Goal: Task Accomplishment & Management: Manage account settings

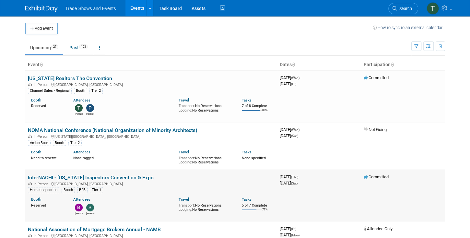
click at [55, 176] on link "InterNACHI - [US_STATE] Inspectors Convention & Expo" at bounding box center [91, 178] width 126 height 6
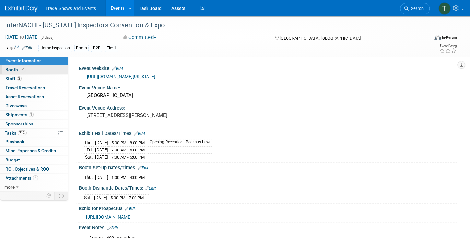
click at [22, 71] on icon at bounding box center [22, 70] width 3 height 4
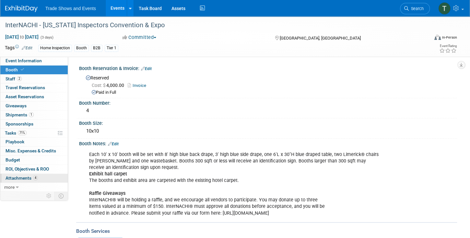
click at [30, 176] on span "Attachments 4" at bounding box center [22, 178] width 32 height 5
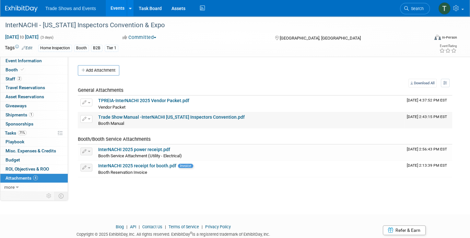
click at [90, 120] on button "button" at bounding box center [86, 119] width 12 height 8
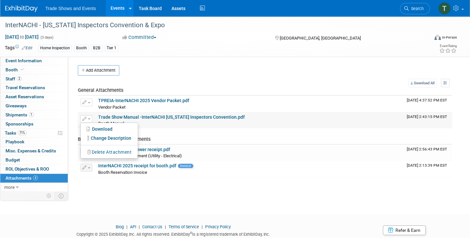
click at [109, 152] on button "Delete Attachment" at bounding box center [109, 152] width 51 height 9
click at [154, 160] on icon at bounding box center [153, 162] width 4 height 4
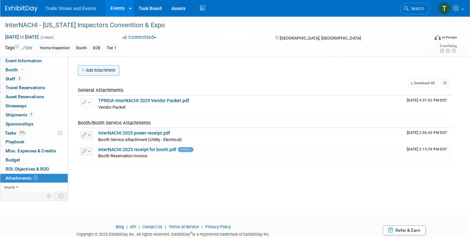
click at [102, 74] on button "Add Attachment" at bounding box center [99, 70] width 42 height 10
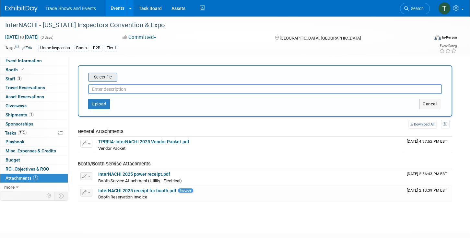
click at [101, 76] on input "file" at bounding box center [78, 77] width 77 height 8
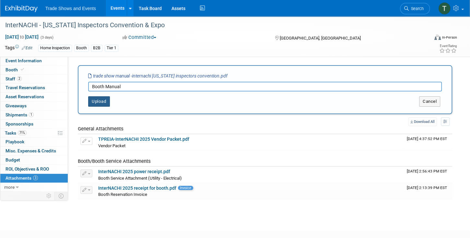
type input "Booth Manual"
click at [98, 102] on button "Upload" at bounding box center [99, 101] width 22 height 10
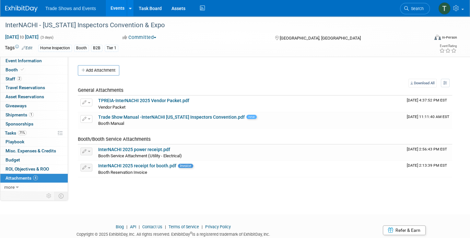
click at [117, 8] on link "Events" at bounding box center [118, 8] width 24 height 16
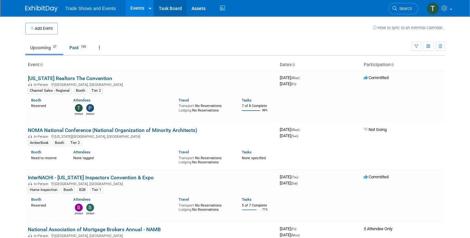
click at [168, 9] on link "Task Board" at bounding box center [170, 8] width 33 height 16
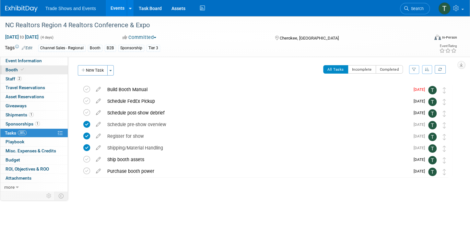
click at [21, 68] on icon at bounding box center [22, 70] width 3 height 4
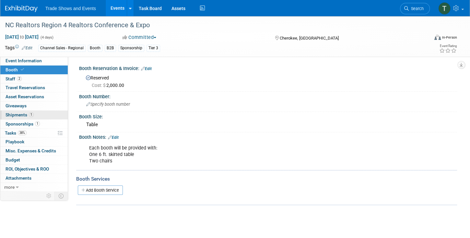
click at [29, 114] on span "1" at bounding box center [31, 114] width 5 height 5
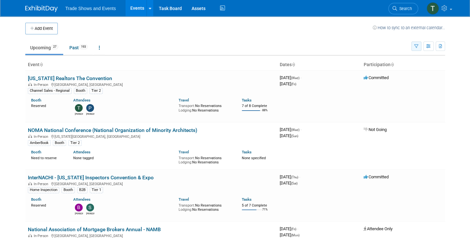
click at [418, 46] on icon "button" at bounding box center [417, 46] width 4 height 4
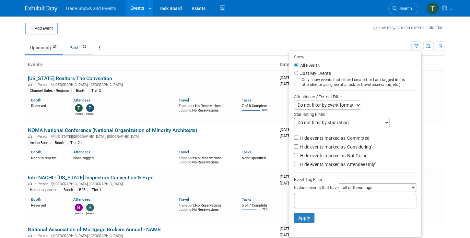
click at [80, 49] on link "Past 193" at bounding box center [79, 48] width 28 height 12
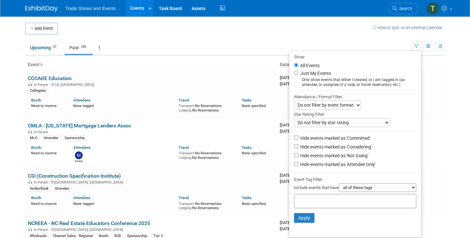
click at [307, 194] on div at bounding box center [355, 201] width 122 height 14
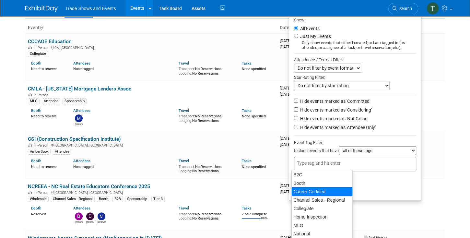
scroll to position [74, 0]
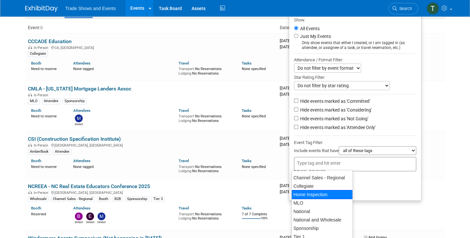
click at [315, 193] on div "Home Inspection" at bounding box center [322, 194] width 61 height 9
type input "Home Inspection"
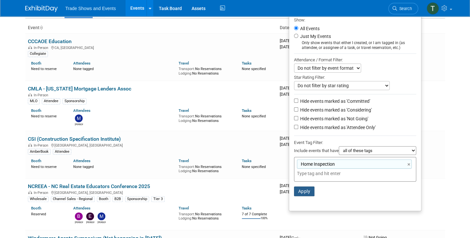
click at [305, 189] on button "Apply" at bounding box center [304, 192] width 21 height 10
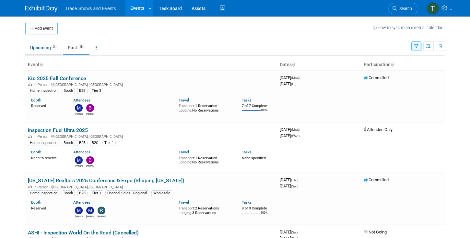
click at [44, 48] on link "Upcoming 3" at bounding box center [43, 48] width 36 height 12
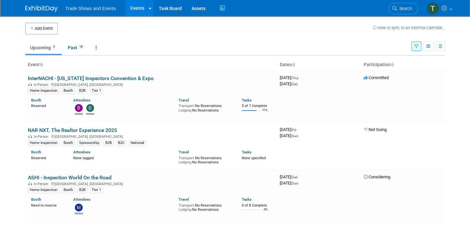
click at [415, 49] on button "button" at bounding box center [417, 46] width 10 height 9
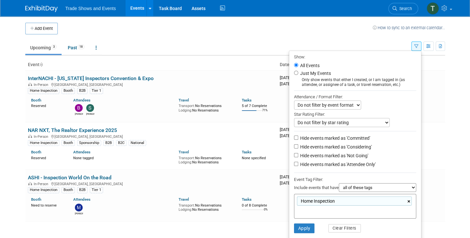
click at [410, 199] on link "×" at bounding box center [410, 201] width 4 height 7
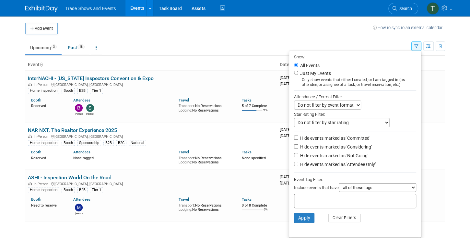
click at [389, 217] on li "Apply Clear Filters" at bounding box center [355, 217] width 132 height 19
click at [298, 216] on button "Apply" at bounding box center [304, 218] width 21 height 10
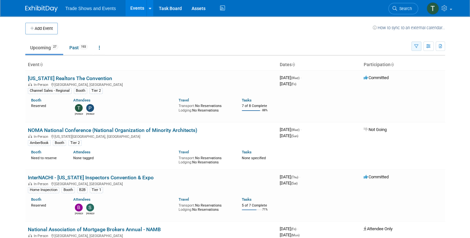
click at [417, 47] on icon "button" at bounding box center [417, 46] width 4 height 4
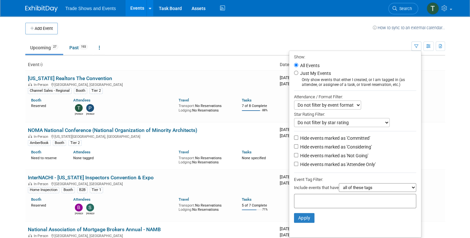
click at [165, 40] on td "Upcoming 27 Past 193 All Events 220 Past and Upcoming Grouped Annually Events g…" at bounding box center [218, 44] width 386 height 21
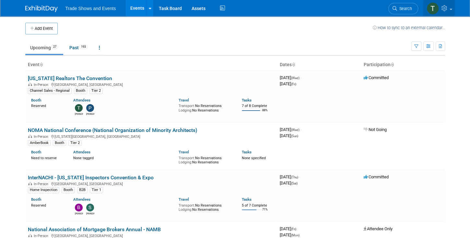
click at [445, 9] on icon at bounding box center [445, 8] width 7 height 6
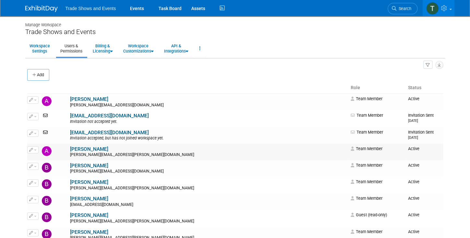
click at [76, 147] on link "Ashley Marquis" at bounding box center [89, 149] width 38 height 6
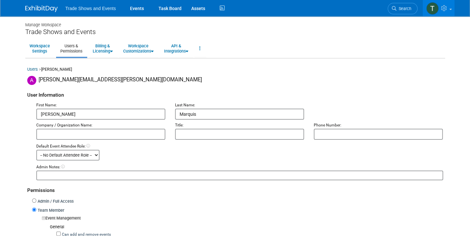
click at [30, 69] on link "Users" at bounding box center [32, 69] width 11 height 5
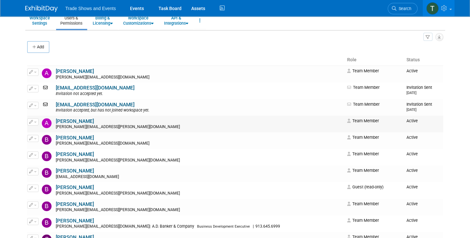
scroll to position [37, 0]
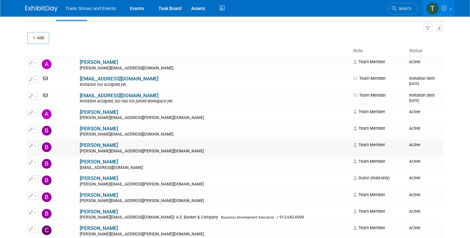
click at [82, 146] on link "[PERSON_NAME]" at bounding box center [99, 145] width 38 height 6
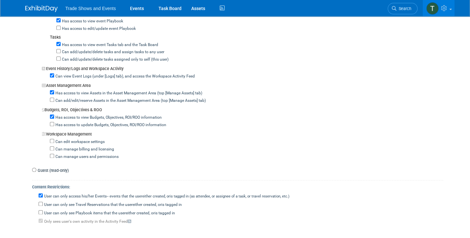
scroll to position [482, 0]
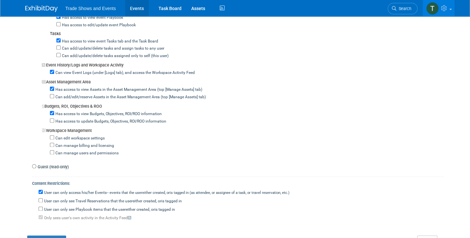
click at [138, 12] on link "Events" at bounding box center [137, 8] width 24 height 16
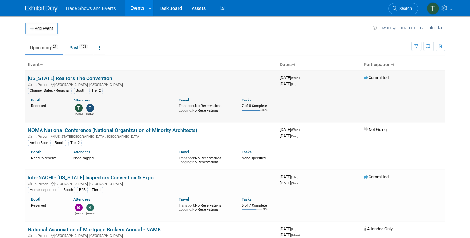
click at [69, 78] on link "[US_STATE] Realtors The Convention" at bounding box center [70, 78] width 84 height 6
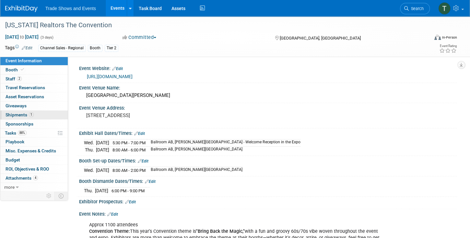
click at [15, 116] on span "Shipments 1" at bounding box center [20, 114] width 28 height 5
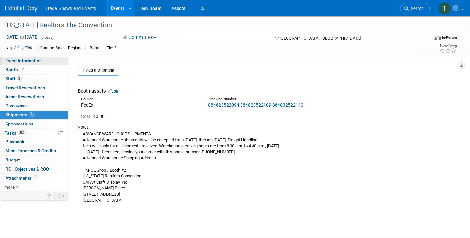
click at [22, 62] on span "Event Information" at bounding box center [24, 60] width 36 height 5
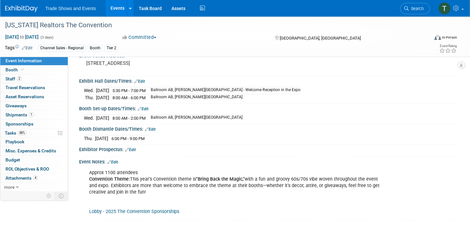
scroll to position [55, 0]
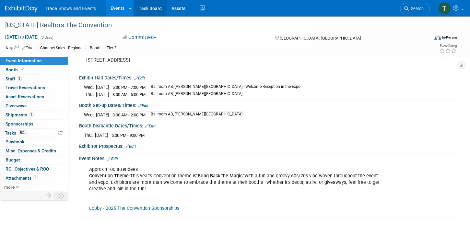
click at [148, 12] on link "Task Board" at bounding box center [150, 8] width 33 height 16
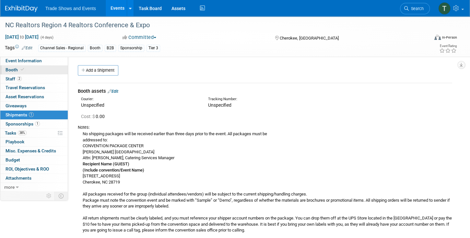
click at [19, 70] on span at bounding box center [22, 69] width 6 height 5
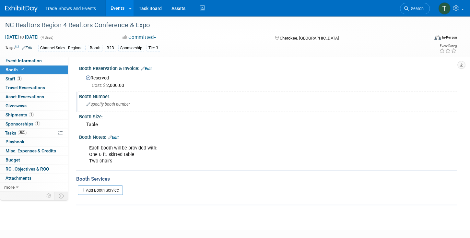
click at [116, 106] on span "Specify booth number" at bounding box center [108, 104] width 44 height 5
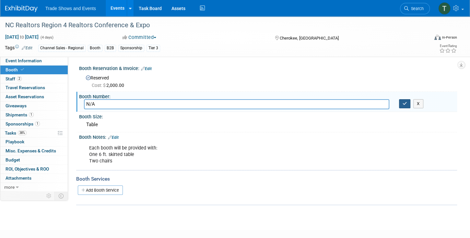
type input "N/A"
click at [403, 102] on icon "button" at bounding box center [405, 104] width 5 height 4
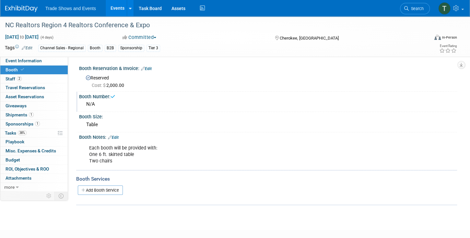
click at [118, 137] on link "Edit" at bounding box center [113, 137] width 11 height 5
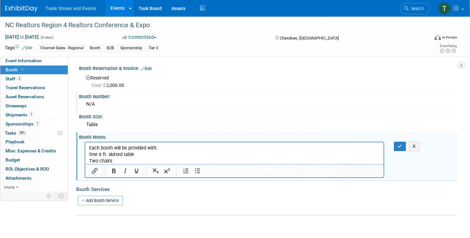
click at [129, 162] on p "Each booth will be provided with: One 6 ft. skirted table Two chairs" at bounding box center [234, 154] width 291 height 19
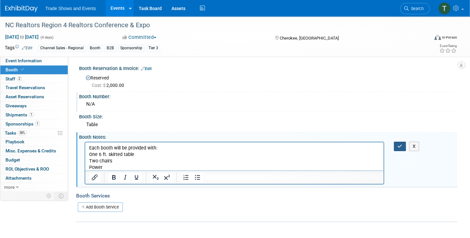
click at [400, 146] on icon "button" at bounding box center [400, 146] width 5 height 5
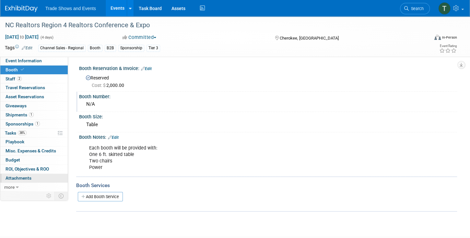
click at [19, 176] on span "Attachments 0" at bounding box center [19, 178] width 26 height 5
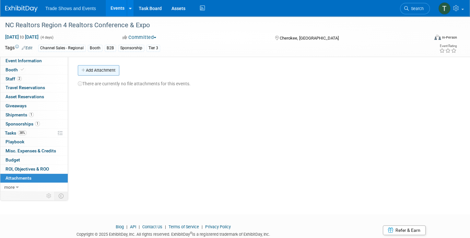
click at [104, 72] on button "Add Attachment" at bounding box center [99, 70] width 42 height 10
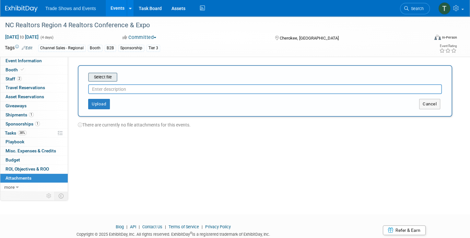
click at [108, 78] on input "file" at bounding box center [78, 77] width 77 height 8
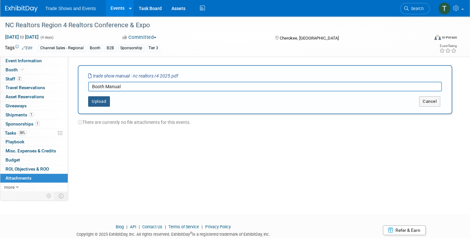
type input "Booth Manual"
click at [99, 100] on button "Upload" at bounding box center [99, 101] width 22 height 10
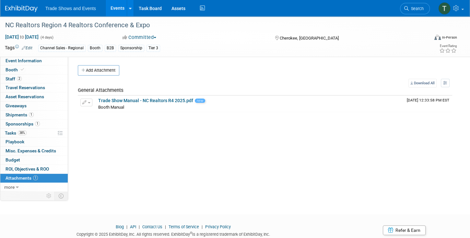
click at [120, 9] on link "Events" at bounding box center [118, 8] width 24 height 16
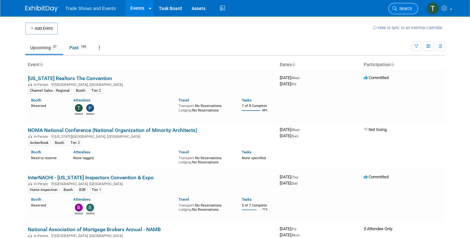
click at [407, 7] on span "Search" at bounding box center [404, 8] width 15 height 5
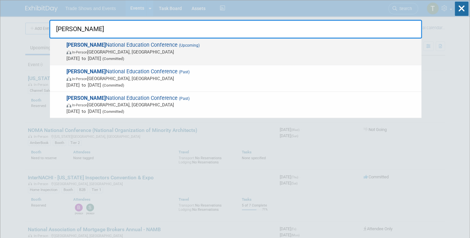
type input "[PERSON_NAME]"
click at [178, 47] on span "(Upcoming)" at bounding box center [189, 45] width 22 height 5
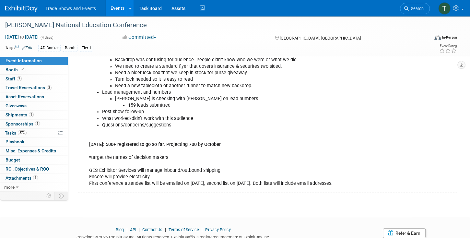
scroll to position [260, 0]
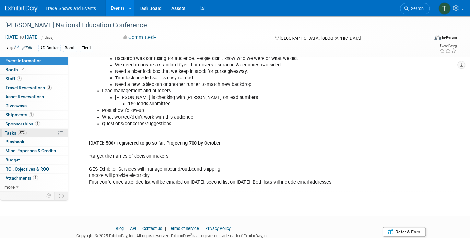
click at [11, 132] on span "Tasks 57%" at bounding box center [16, 132] width 22 height 5
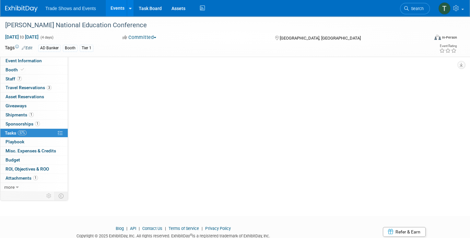
scroll to position [0, 0]
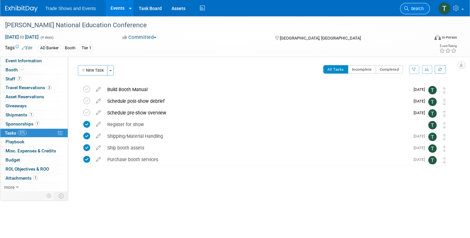
click at [417, 5] on link "Search" at bounding box center [415, 8] width 30 height 11
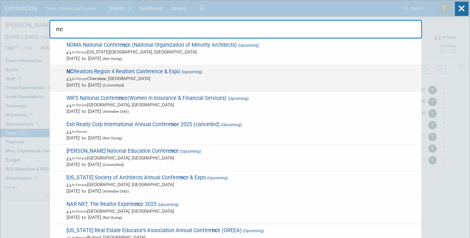
type input "nc"
click at [158, 71] on span "NC Realtors Region 4 Realtors Conference & Expo (Upcoming) In-Person Cherokee, …" at bounding box center [242, 78] width 354 height 20
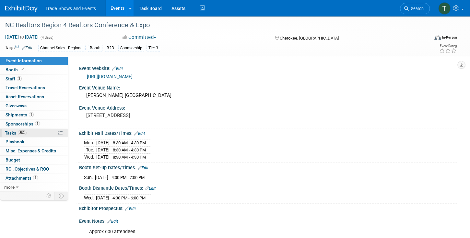
click at [33, 131] on link "38% Tasks 38%" at bounding box center [33, 133] width 67 height 9
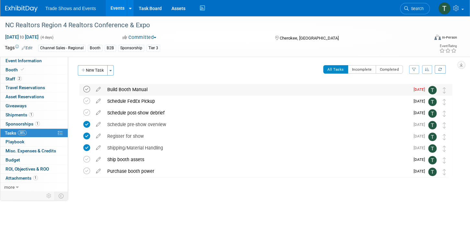
click at [87, 90] on icon at bounding box center [86, 89] width 7 height 7
